Goal: Transaction & Acquisition: Purchase product/service

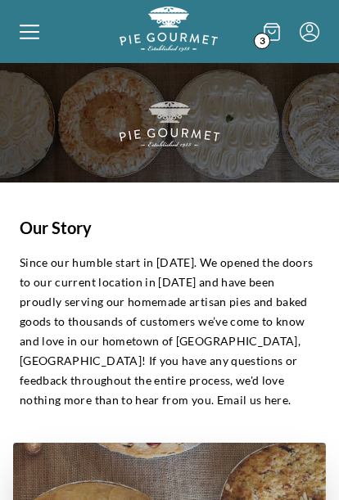
click at [269, 38] on span "3" at bounding box center [262, 41] width 16 height 16
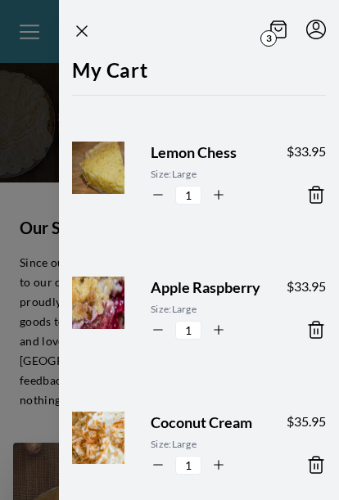
click at [289, 305] on div "$ 33.95" at bounding box center [306, 308] width 39 height 63
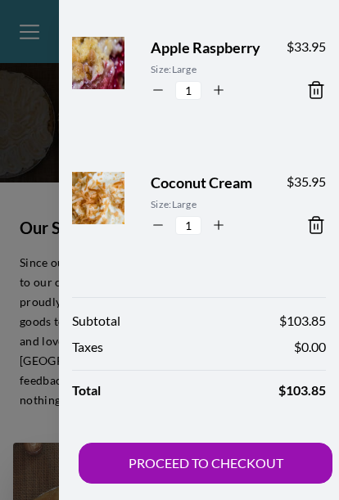
scroll to position [240, 0]
click at [201, 466] on button "PROCEED TO CHECKOUT" at bounding box center [206, 463] width 254 height 41
select select "VA"
select select "AL"
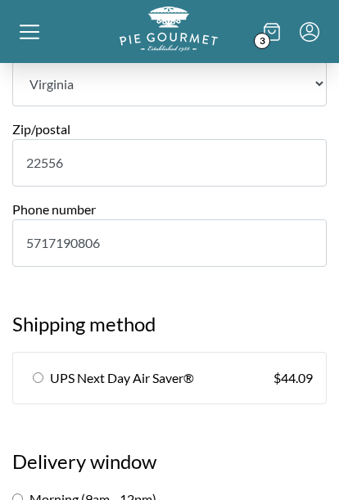
scroll to position [1069, 0]
click at [26, 491] on label "Morning (9am - 12pm)" at bounding box center [84, 499] width 144 height 16
click at [23, 494] on input "Morning (9am - 12pm)" at bounding box center [17, 499] width 11 height 11
radio input "true"
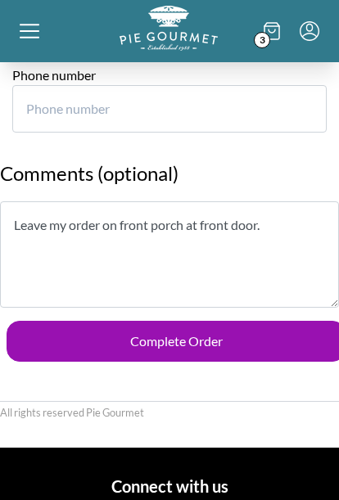
scroll to position [2913, 0]
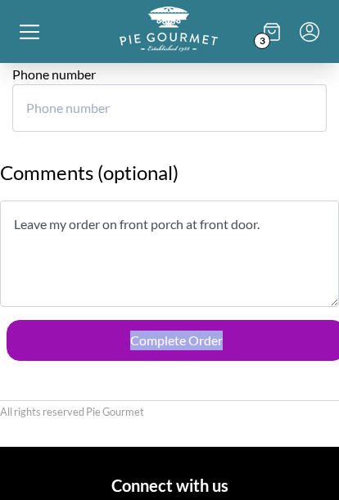
click at [183, 320] on button "Complete Order" at bounding box center [176, 340] width 339 height 41
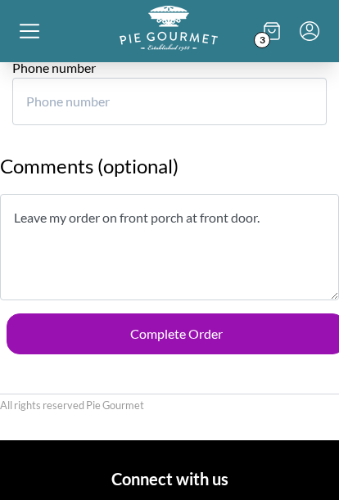
click at [194, 314] on button "Complete Order" at bounding box center [176, 334] width 339 height 41
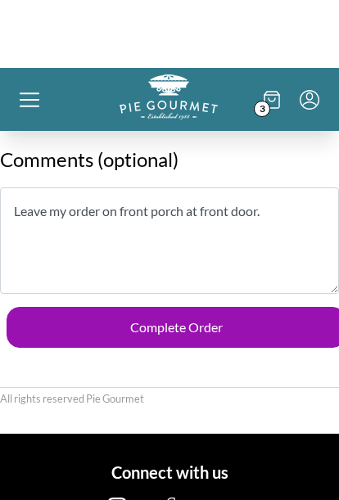
scroll to position [2927, 0]
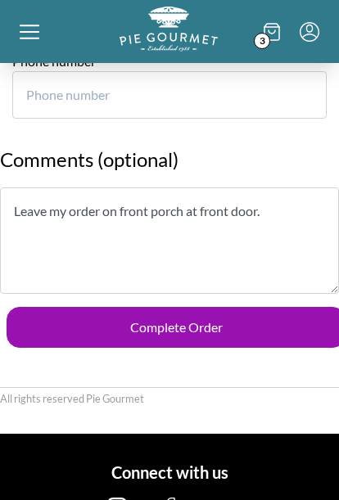
click at [192, 307] on button "Complete Order" at bounding box center [176, 327] width 339 height 41
click at [314, 23] on icon "Menu" at bounding box center [310, 32] width 20 height 20
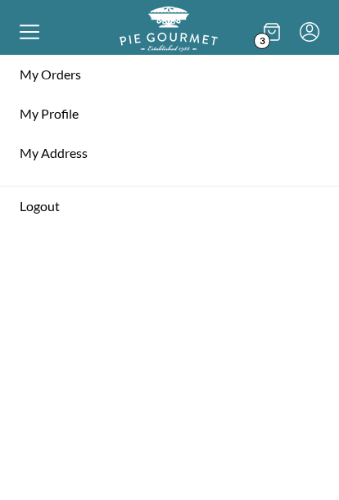
click at [319, 32] on icon "Menu" at bounding box center [310, 32] width 20 height 20
click at [310, 34] on icon "Menu" at bounding box center [310, 32] width 20 height 20
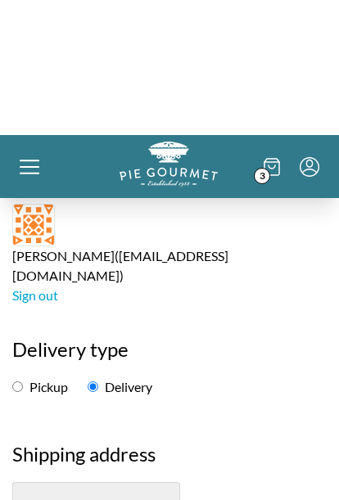
scroll to position [0, 0]
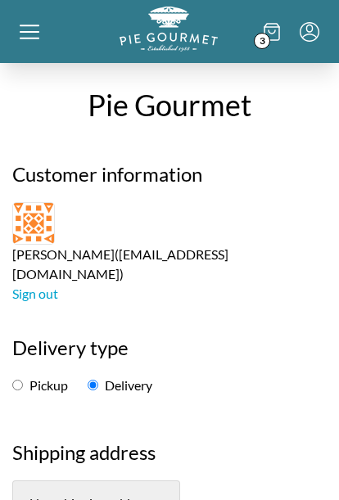
click at [181, 24] on img "Logo" at bounding box center [169, 29] width 98 height 45
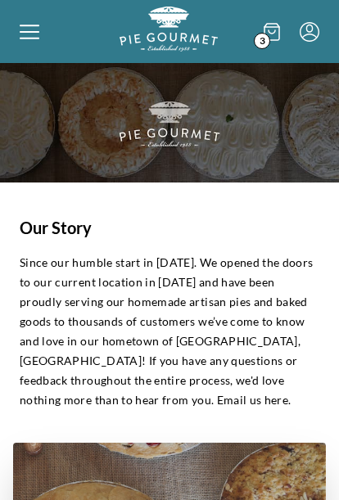
select select "VA"
select select "AL"
